Goal: Task Accomplishment & Management: Complete application form

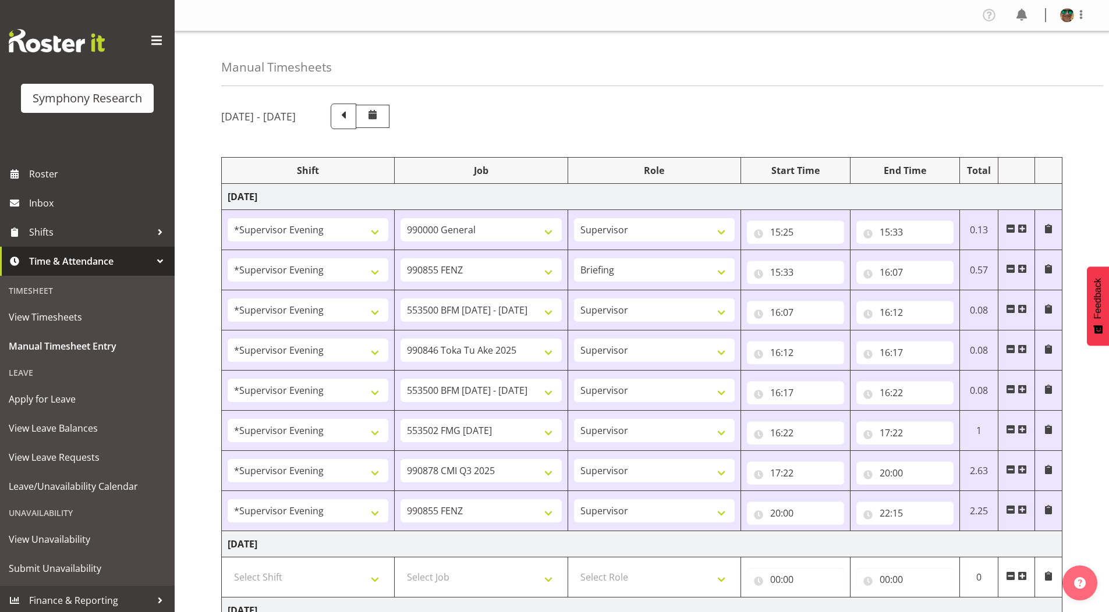
select select "4583"
select select "743"
select select "4583"
select select "9636"
select select "297"
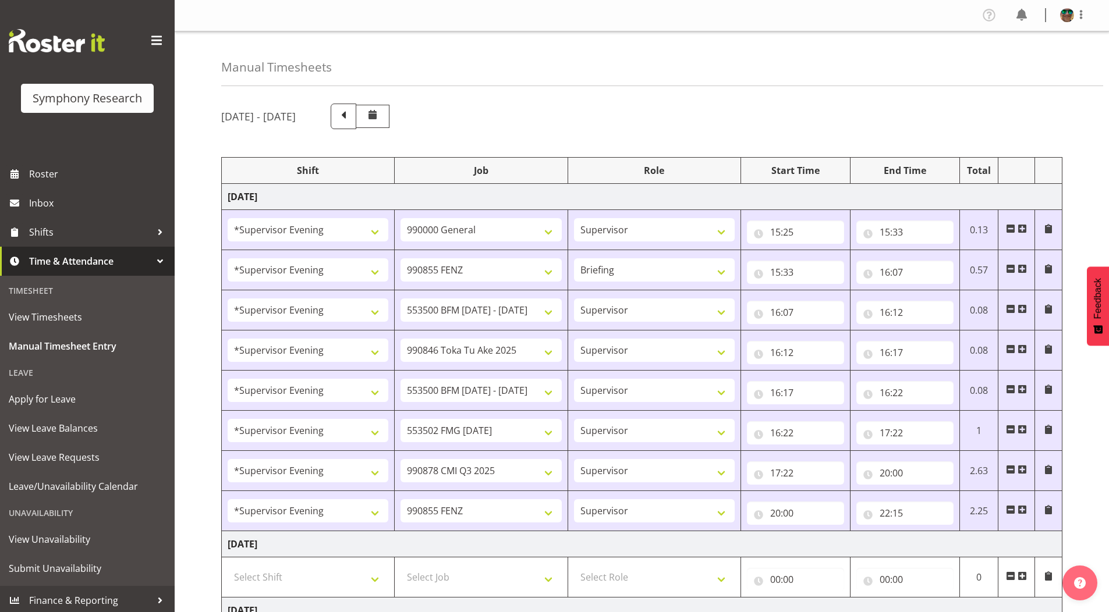
select select "4583"
select select "10242"
select select "4583"
select select "9426"
select select "4583"
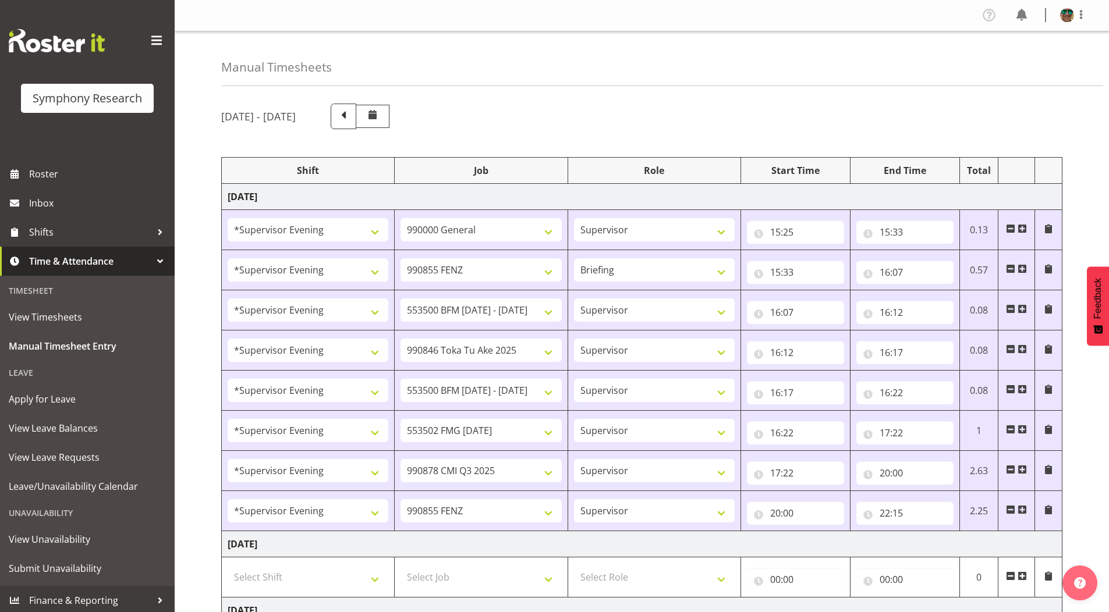
select select "10242"
select select "4583"
select select "10458"
select select "4583"
select select "10239"
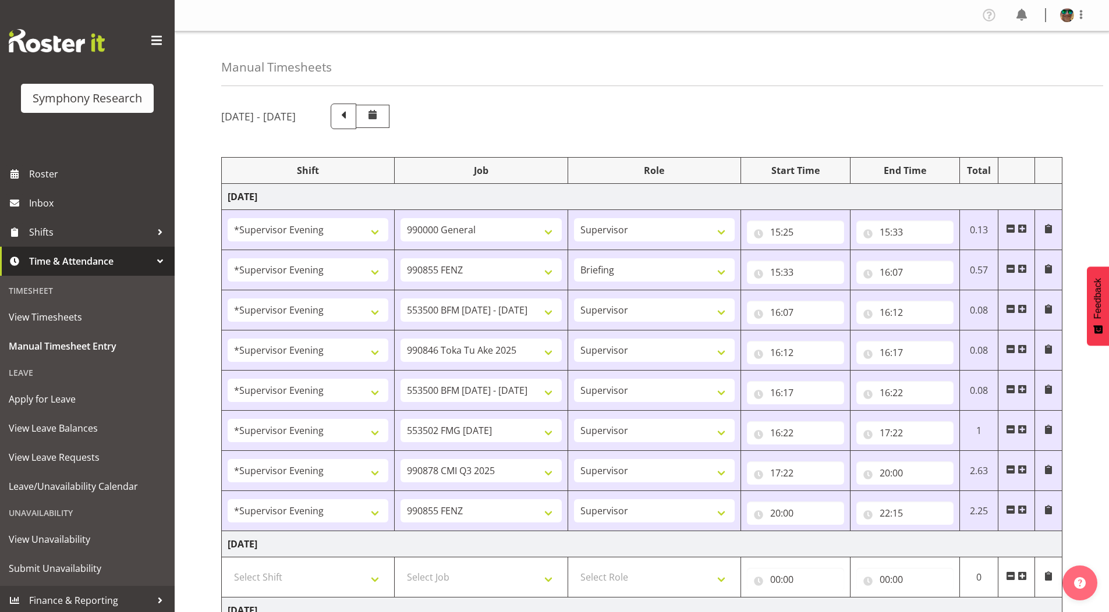
select select "4583"
select select "9636"
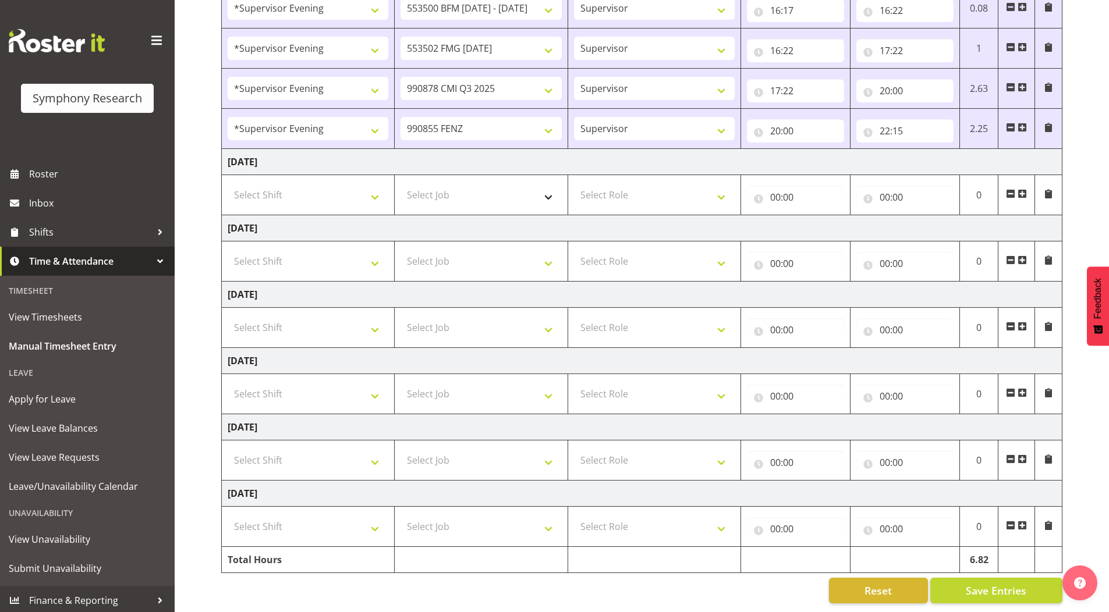
scroll to position [391, 0]
click at [546, 188] on select "Select Job 550060 IF Admin 553492 World Poll [GEOGRAPHIC_DATA] Wave 2 2025 5535…" at bounding box center [480, 194] width 161 height 23
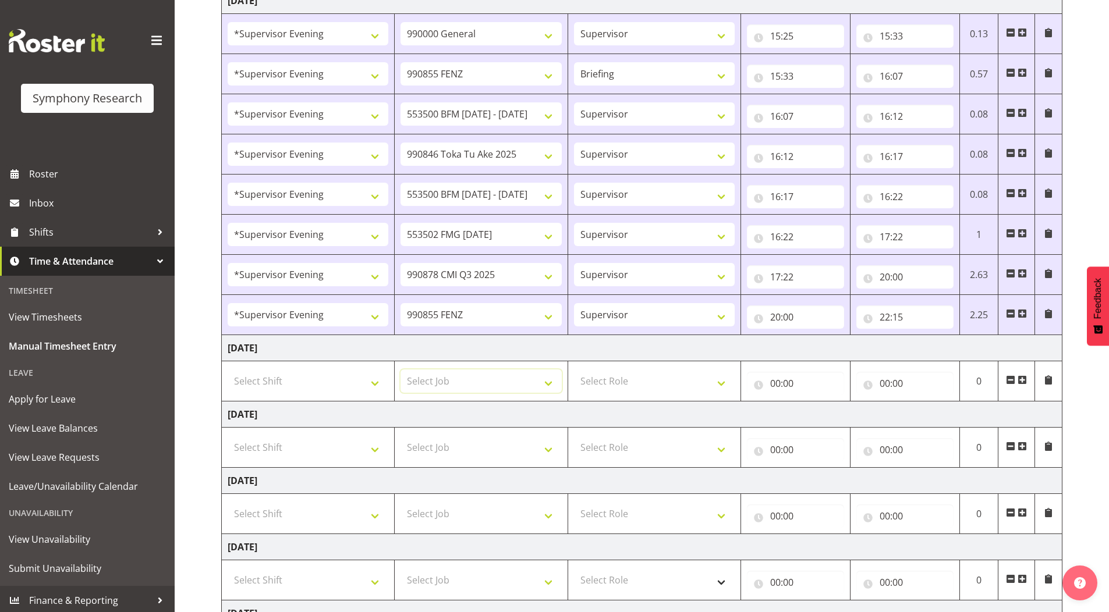
scroll to position [158, 0]
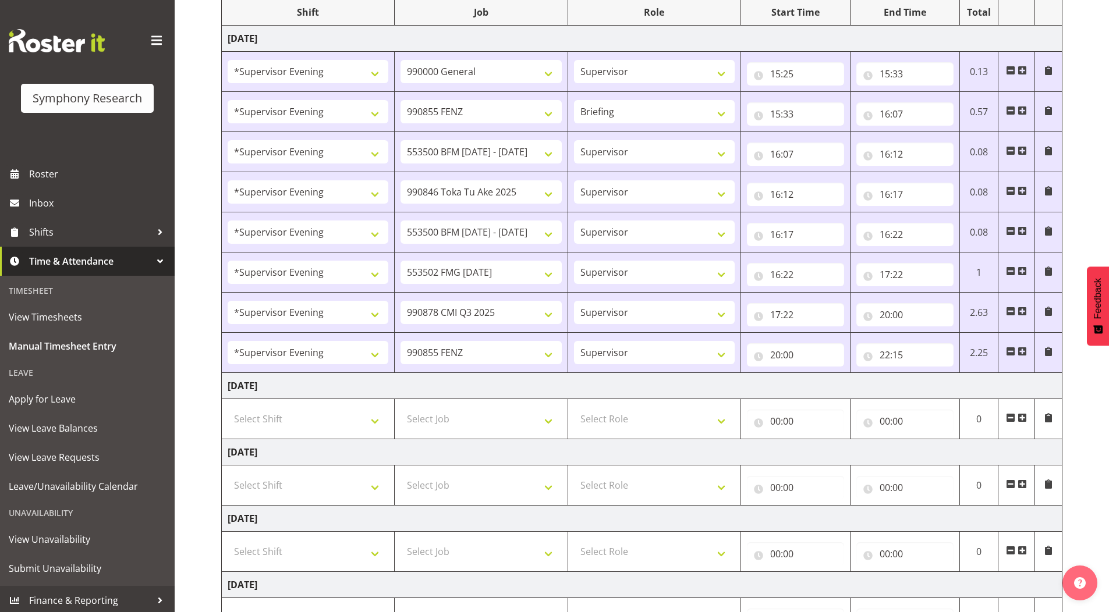
click at [1024, 351] on span at bounding box center [1021, 351] width 9 height 9
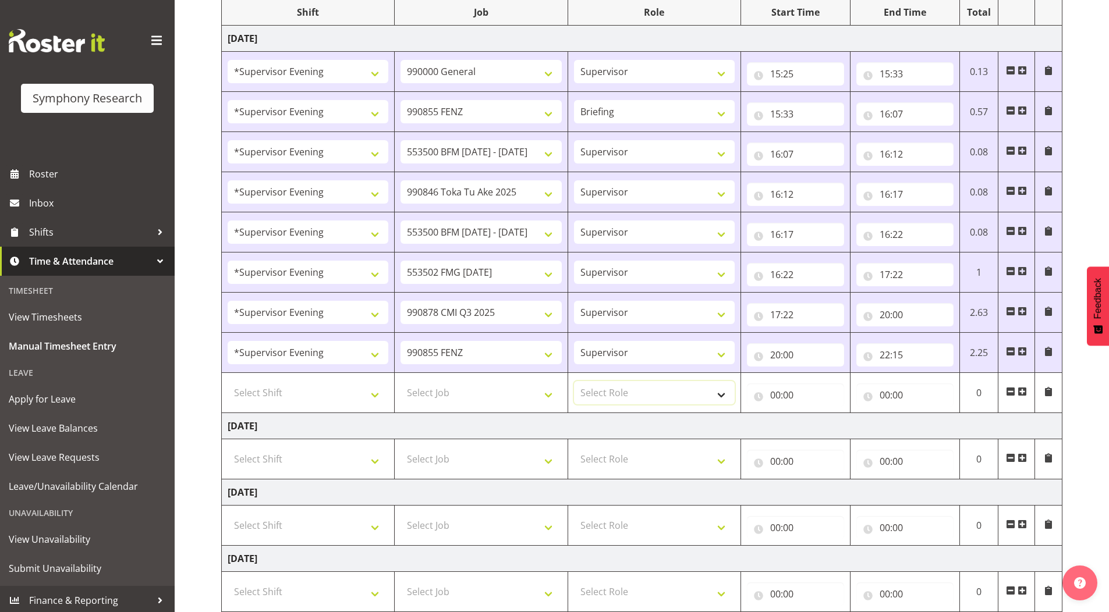
click at [613, 389] on select "Select Role Supervisor Briefing Interviewing" at bounding box center [654, 392] width 161 height 23
select select "45"
click at [574, 381] on select "Select Role Supervisor Briefing Interviewing" at bounding box center [654, 392] width 161 height 23
click at [422, 396] on select "Select Job 550060 IF Admin 553492 World Poll [GEOGRAPHIC_DATA] Wave 2 2025 5535…" at bounding box center [480, 392] width 161 height 23
select select "10420"
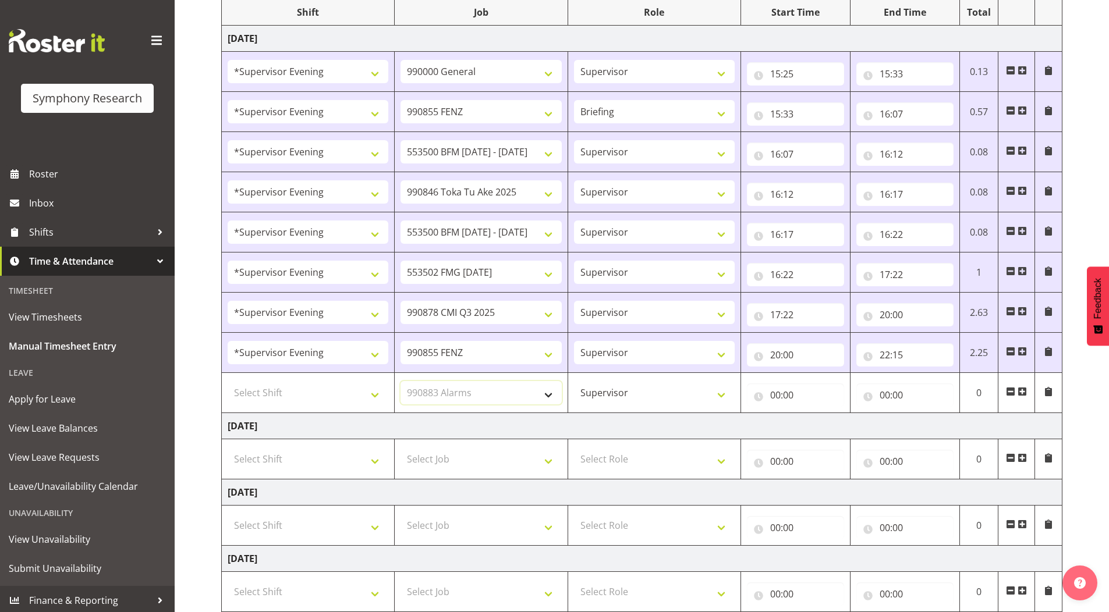
click at [400, 381] on select "Select Job 550060 IF Admin 553492 World Poll [GEOGRAPHIC_DATA] Wave 2 2025 5535…" at bounding box center [480, 392] width 161 height 23
click at [304, 388] on select "Select Shift !!Weekend Residential (Roster IT Shift Label) *Business 9/10am ~ 4…" at bounding box center [308, 392] width 161 height 23
select select "4583"
click at [228, 381] on select "Select Shift !!Weekend Residential (Roster IT Shift Label) *Business 9/10am ~ 4…" at bounding box center [308, 392] width 161 height 23
click at [882, 397] on input "00:00" at bounding box center [904, 394] width 97 height 23
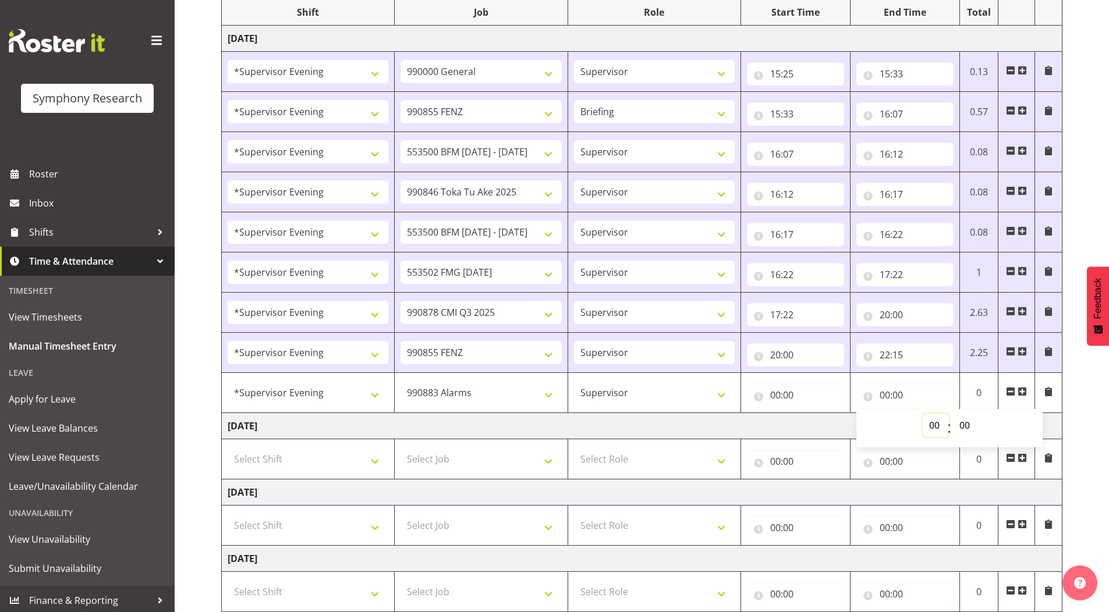
click at [930, 424] on select "00 01 02 03 04 05 06 07 08 09 10 11 12 13 14 15 16 17 18 19 20 21 22 23" at bounding box center [935, 425] width 26 height 23
select select "22"
click at [922, 414] on select "00 01 02 03 04 05 06 07 08 09 10 11 12 13 14 15 16 17 18 19 20 21 22 23" at bounding box center [935, 425] width 26 height 23
type input "22:00"
click at [965, 425] on select "00 01 02 03 04 05 06 07 08 09 10 11 12 13 14 15 16 17 18 19 20 21 22 23 24 25 2…" at bounding box center [966, 425] width 26 height 23
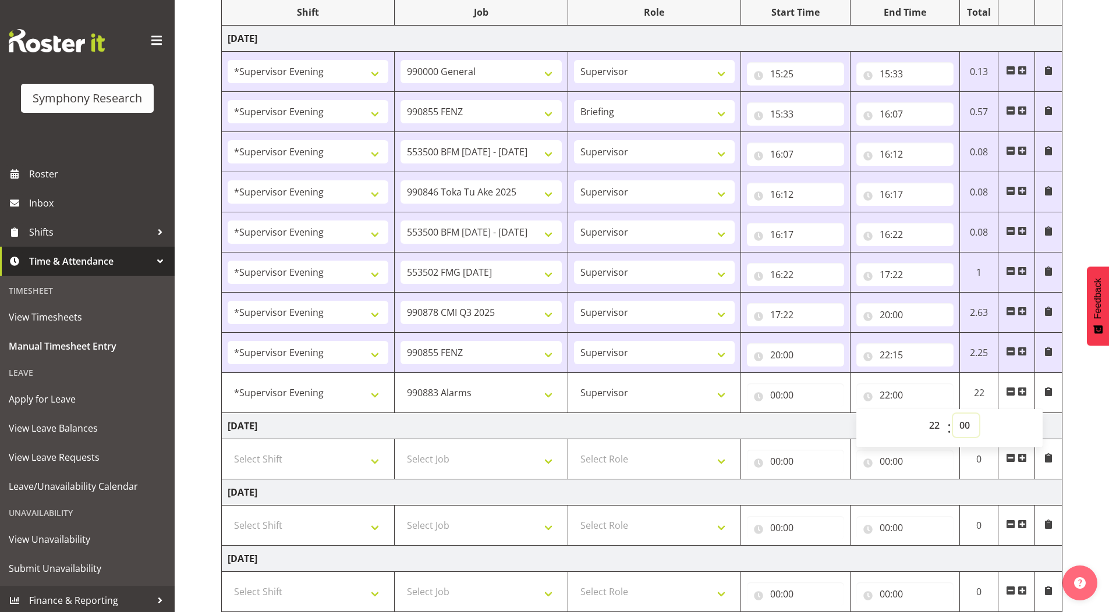
select select "15"
click at [953, 414] on select "00 01 02 03 04 05 06 07 08 09 10 11 12 13 14 15 16 17 18 19 20 21 22 23 24 25 2…" at bounding box center [966, 425] width 26 height 23
type input "22:15"
drag, startPoint x: 1073, startPoint y: 216, endPoint x: 1063, endPoint y: 223, distance: 11.8
click at [1074, 216] on div "[DATE] - [DATE] Shift Job Role Start Time End Time Total [DATE] !!Weekend Resid…" at bounding box center [664, 407] width 887 height 940
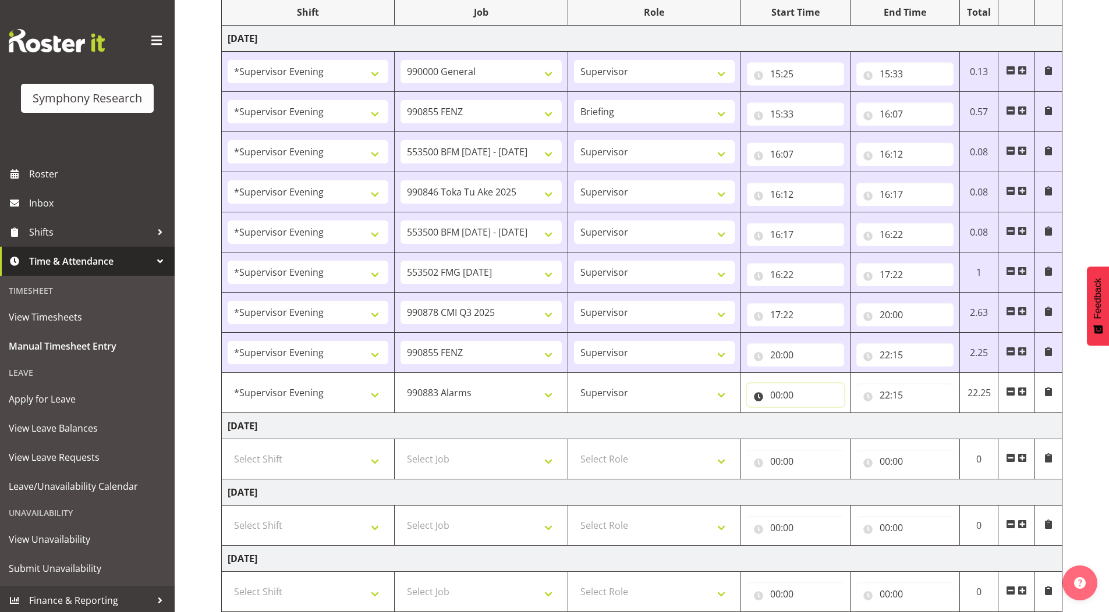
click at [774, 399] on input "00:00" at bounding box center [795, 394] width 97 height 23
click at [817, 431] on select "00 01 02 03 04 05 06 07 08 09 10 11 12 13 14 15 16 17 18 19 20 21 22 23" at bounding box center [826, 425] width 26 height 23
select select "21"
click at [813, 414] on select "00 01 02 03 04 05 06 07 08 09 10 11 12 13 14 15 16 17 18 19 20 21 22 23" at bounding box center [826, 425] width 26 height 23
type input "21:00"
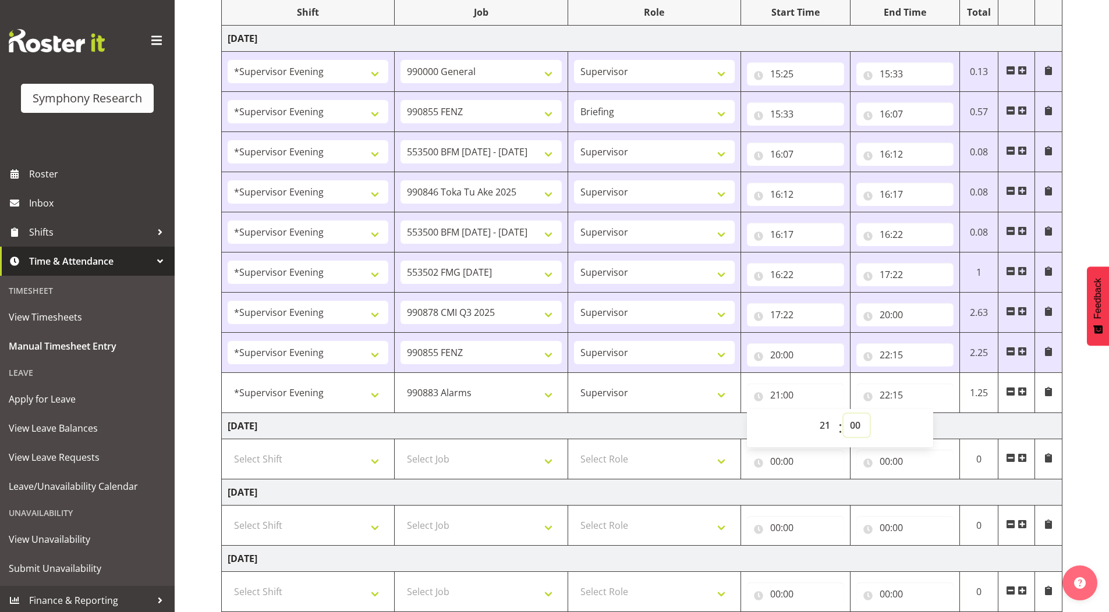
click at [857, 422] on select "00 01 02 03 04 05 06 07 08 09 10 11 12 13 14 15 16 17 18 19 20 21 22 23 24 25 2…" at bounding box center [856, 425] width 26 height 23
select select "15"
click at [843, 414] on select "00 01 02 03 04 05 06 07 08 09 10 11 12 13 14 15 16 17 18 19 20 21 22 23 24 25 2…" at bounding box center [856, 425] width 26 height 23
type input "21:15"
click at [882, 356] on input "22:15" at bounding box center [904, 354] width 97 height 23
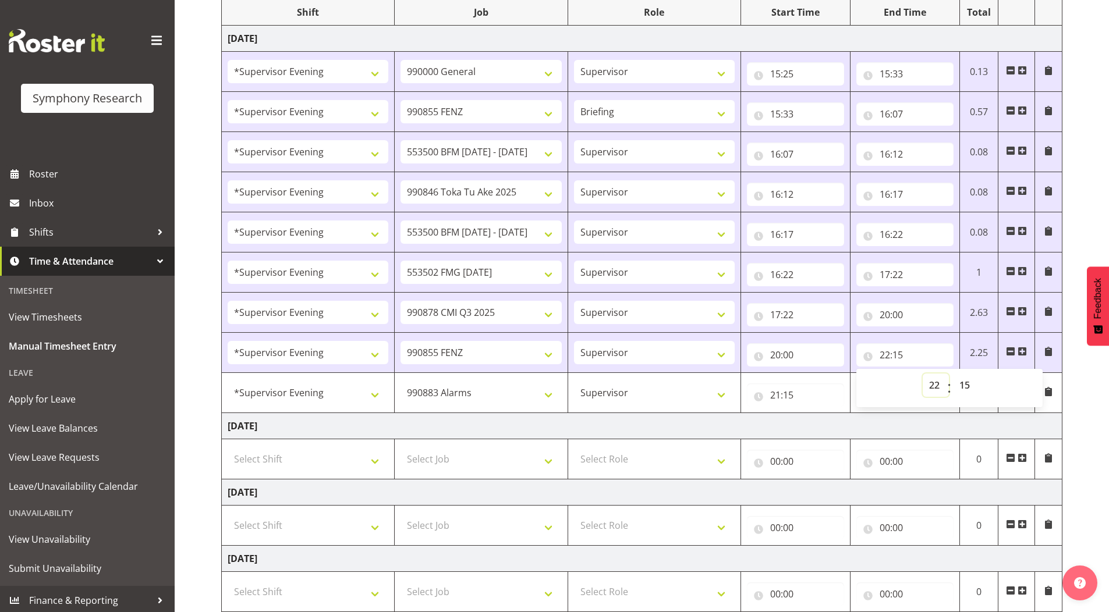
click at [927, 381] on select "00 01 02 03 04 05 06 07 08 09 10 11 12 13 14 15 16 17 18 19 20 21 22 23" at bounding box center [935, 385] width 26 height 23
select select "21"
click at [922, 374] on select "00 01 02 03 04 05 06 07 08 09 10 11 12 13 14 15 16 17 18 19 20 21 22 23" at bounding box center [935, 385] width 26 height 23
type input "21:15"
drag, startPoint x: 1091, startPoint y: 217, endPoint x: 832, endPoint y: 325, distance: 280.7
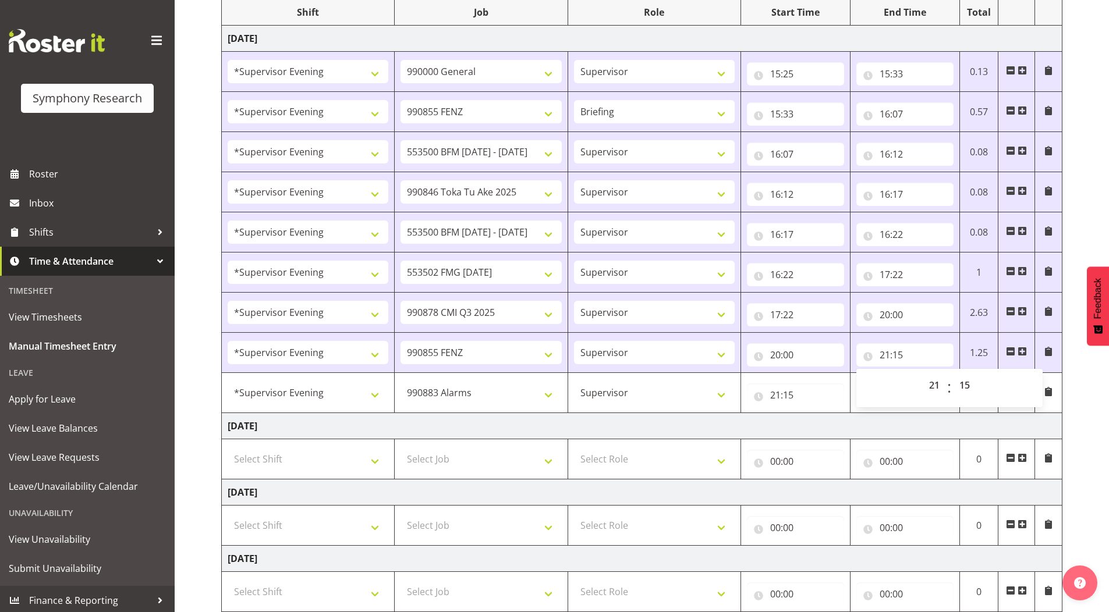
click at [1091, 217] on div "[DATE] - [DATE] Shift Job Role Start Time End Time Total [DATE] !!Weekend Resid…" at bounding box center [664, 407] width 887 height 940
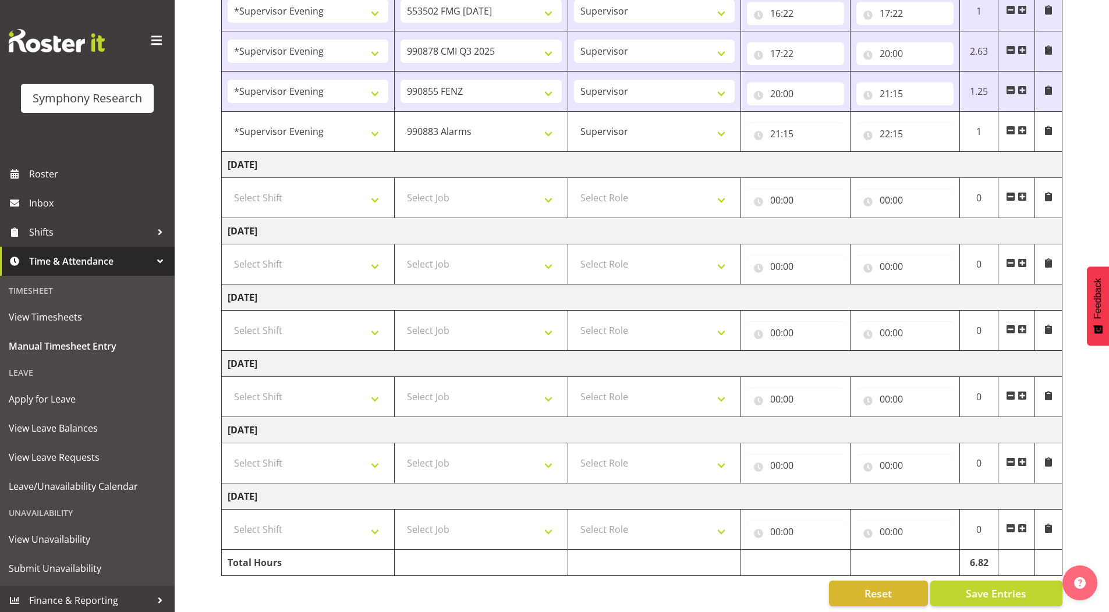
scroll to position [431, 0]
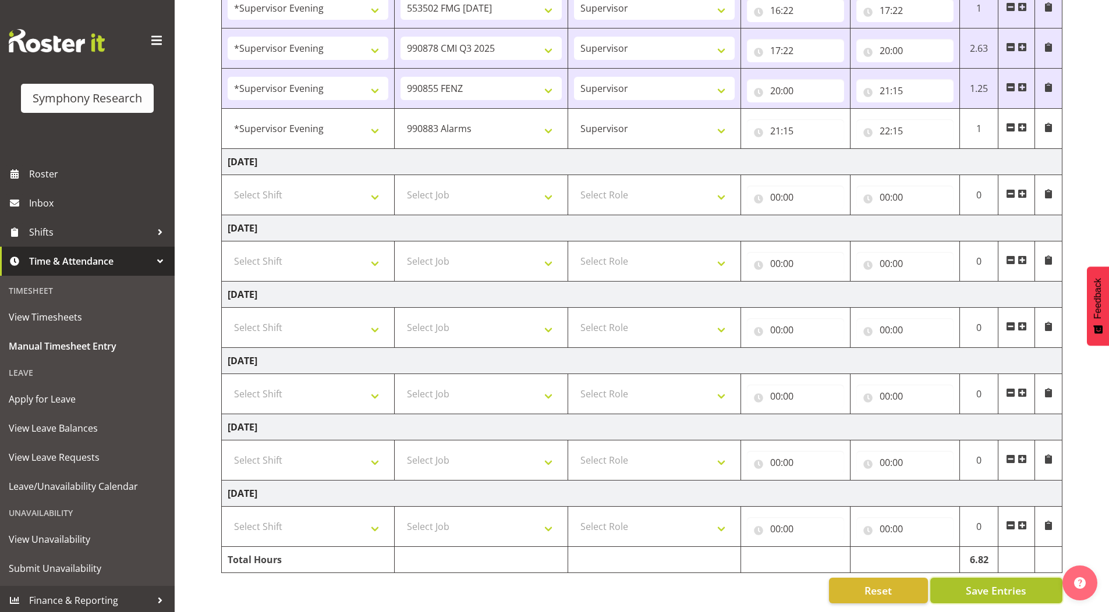
click at [967, 585] on span "Save Entries" at bounding box center [995, 590] width 61 height 15
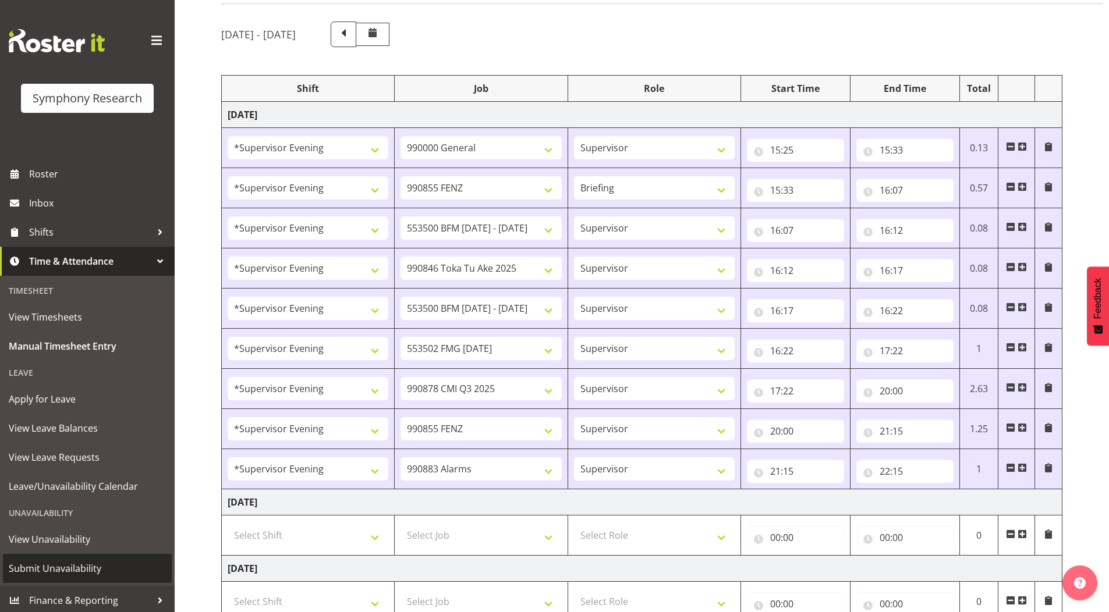
scroll to position [3, 0]
